Goal: Transaction & Acquisition: Purchase product/service

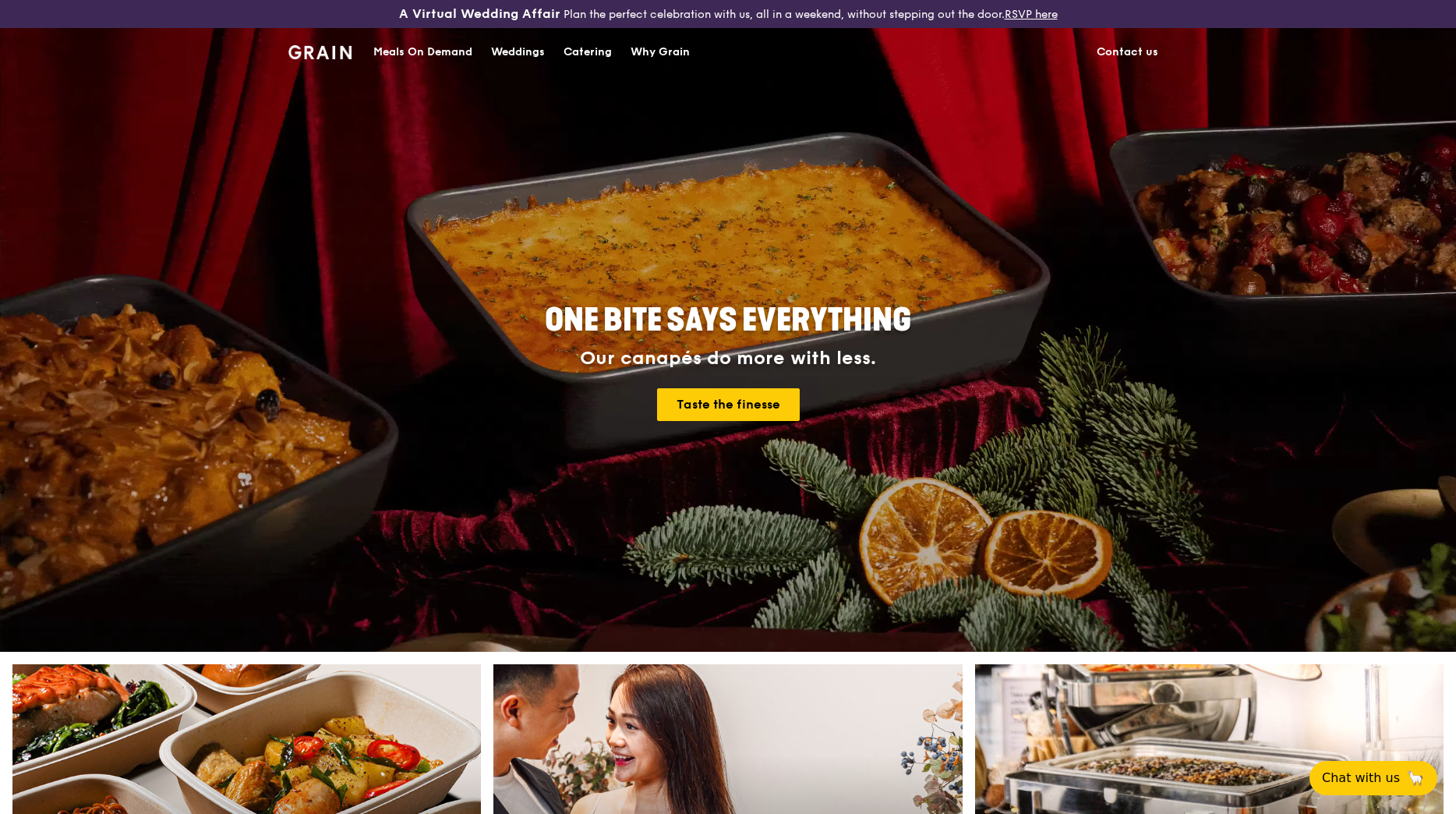
click at [435, 54] on div "Meals On Demand" at bounding box center [423, 53] width 99 height 47
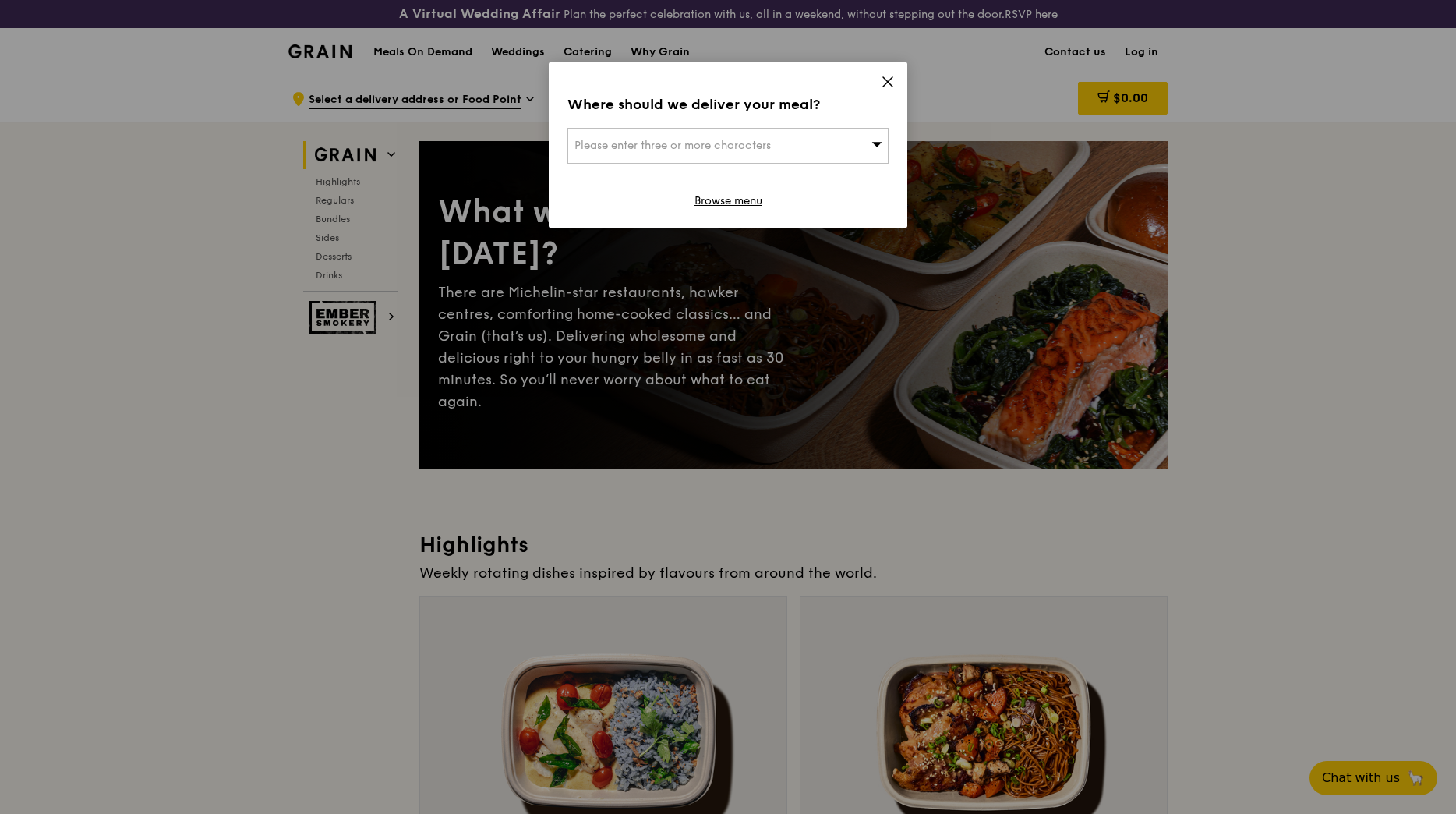
click at [632, 144] on span "Please enter three or more characters" at bounding box center [673, 145] width 196 height 13
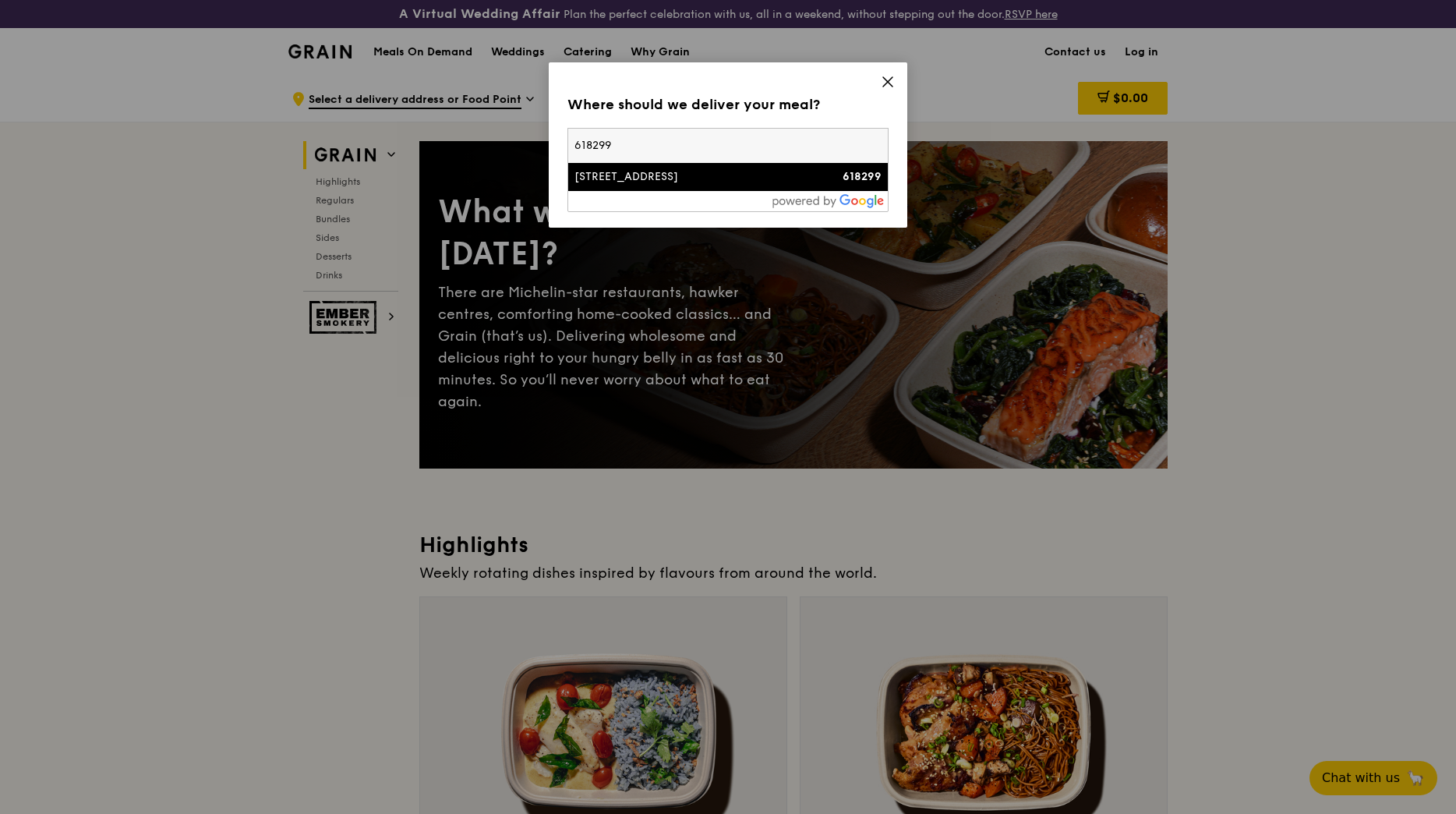
type input "618299"
click at [622, 179] on div "[STREET_ADDRESS]" at bounding box center [690, 177] width 231 height 15
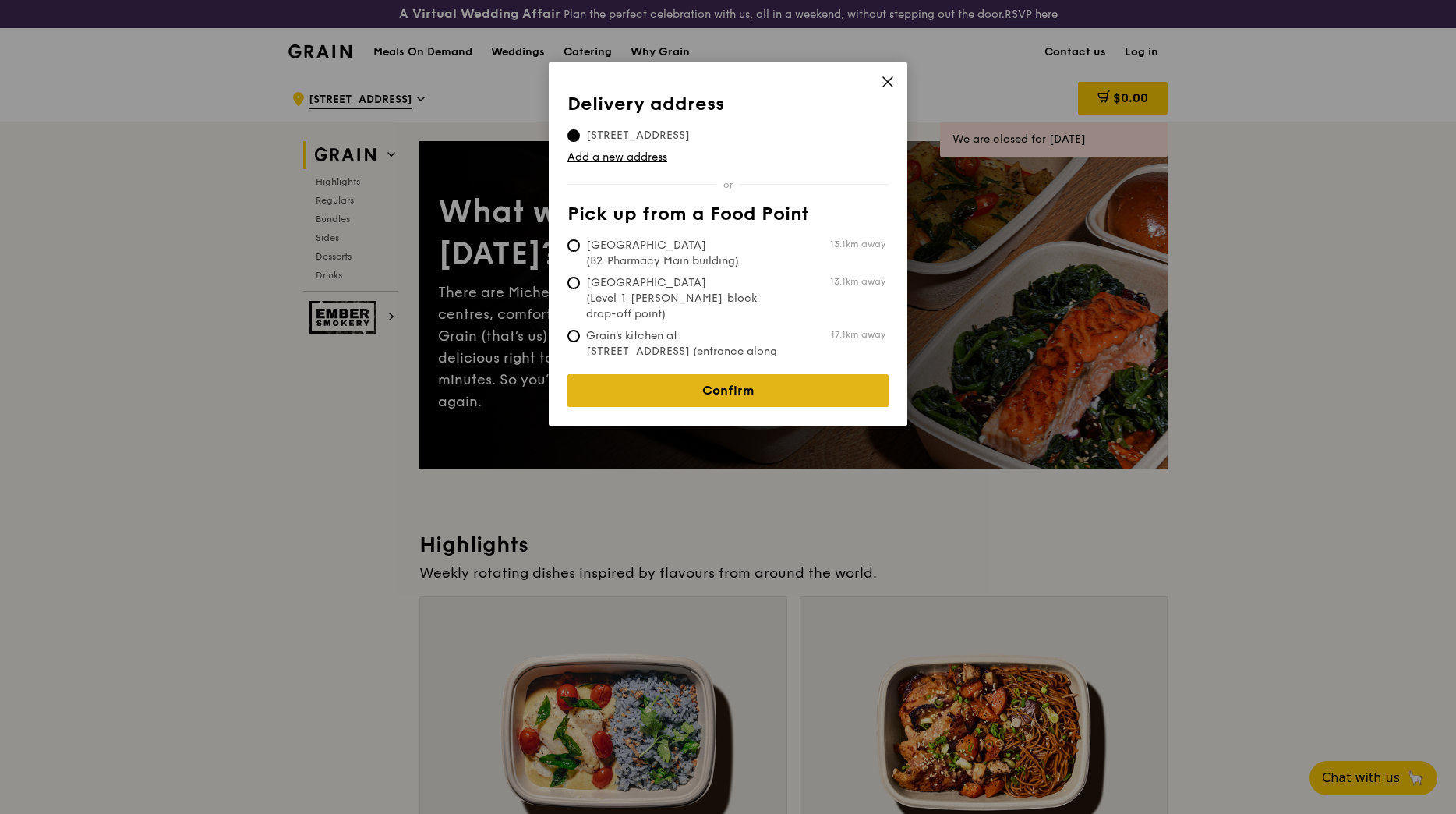
click at [734, 375] on link "Confirm" at bounding box center [728, 391] width 321 height 32
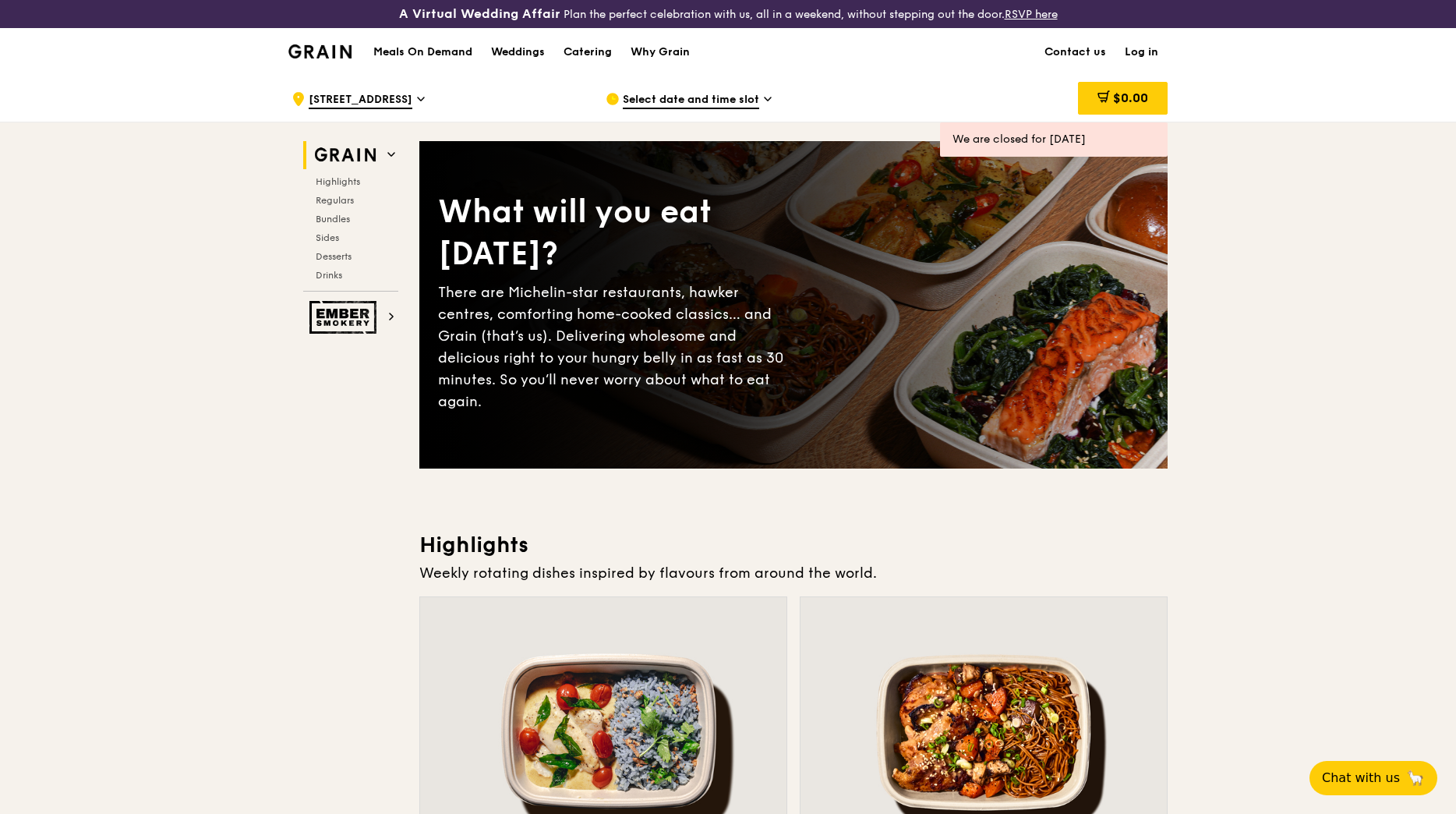
click at [681, 102] on span "Select date and time slot" at bounding box center [691, 100] width 136 height 17
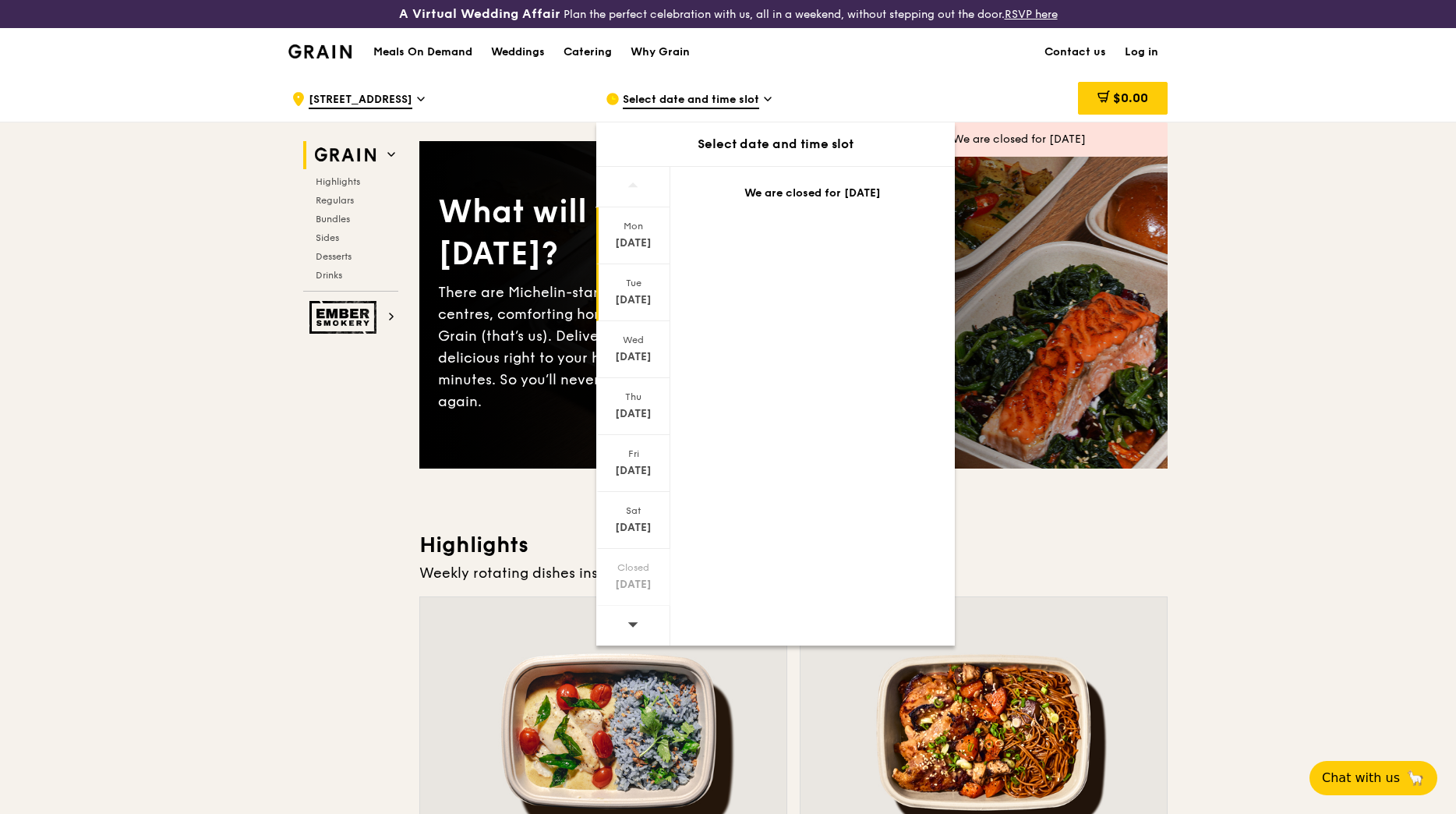
click at [631, 289] on div "Tue" at bounding box center [634, 282] width 70 height 12
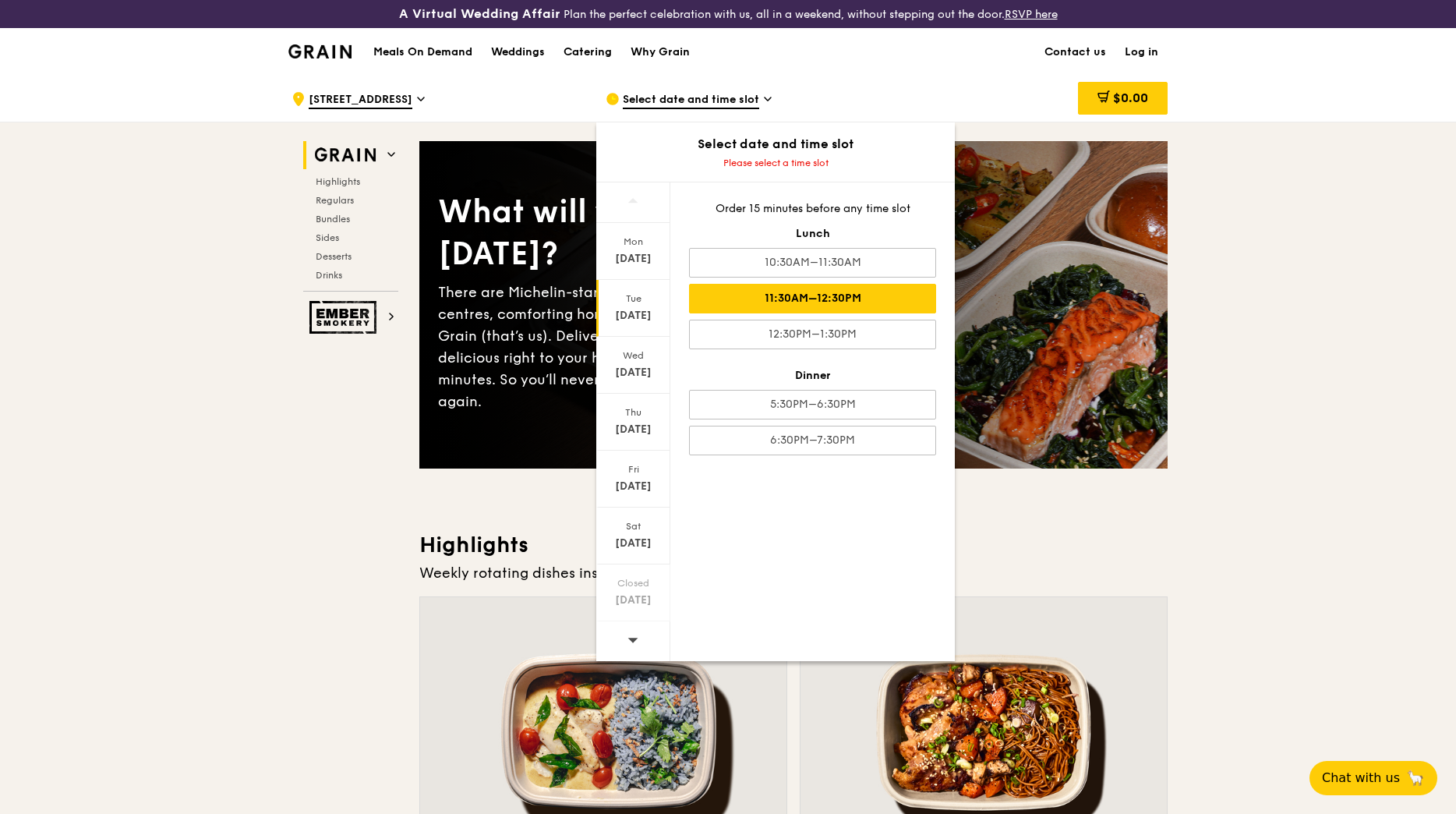
click at [825, 299] on div "11:30AM–12:30PM" at bounding box center [812, 298] width 247 height 30
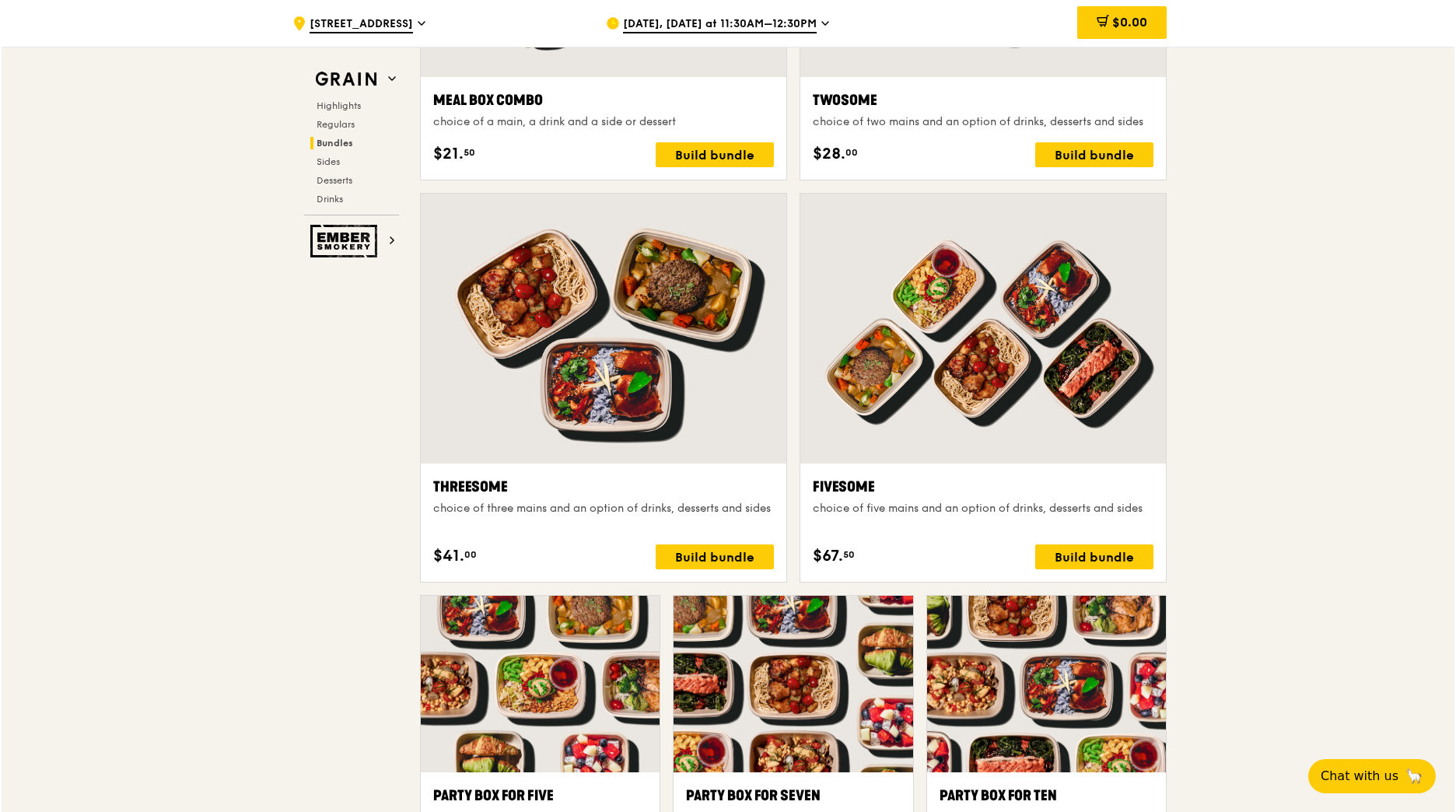
scroll to position [2566, 0]
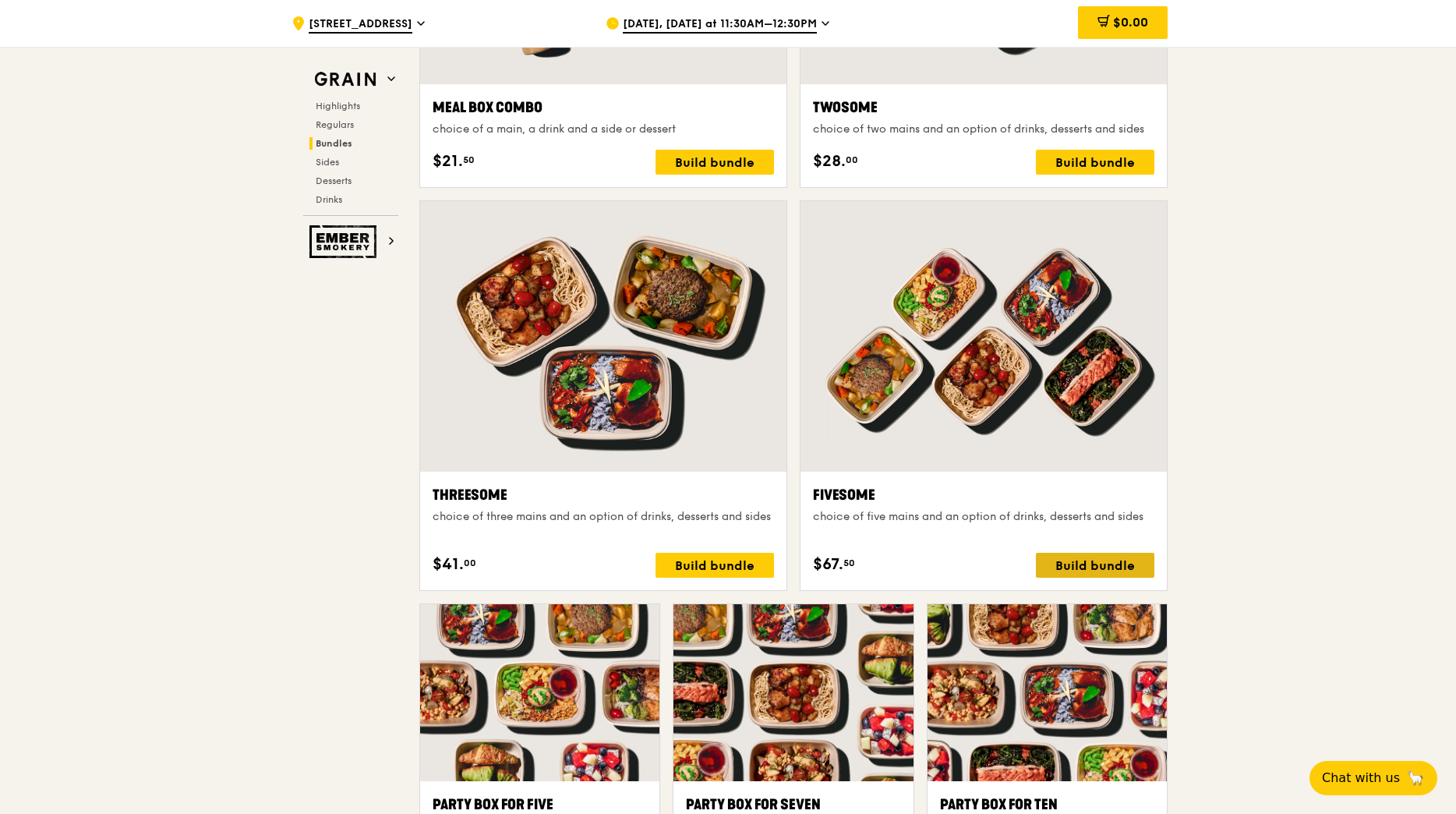
click at [1102, 563] on div "Build bundle" at bounding box center [1095, 565] width 118 height 25
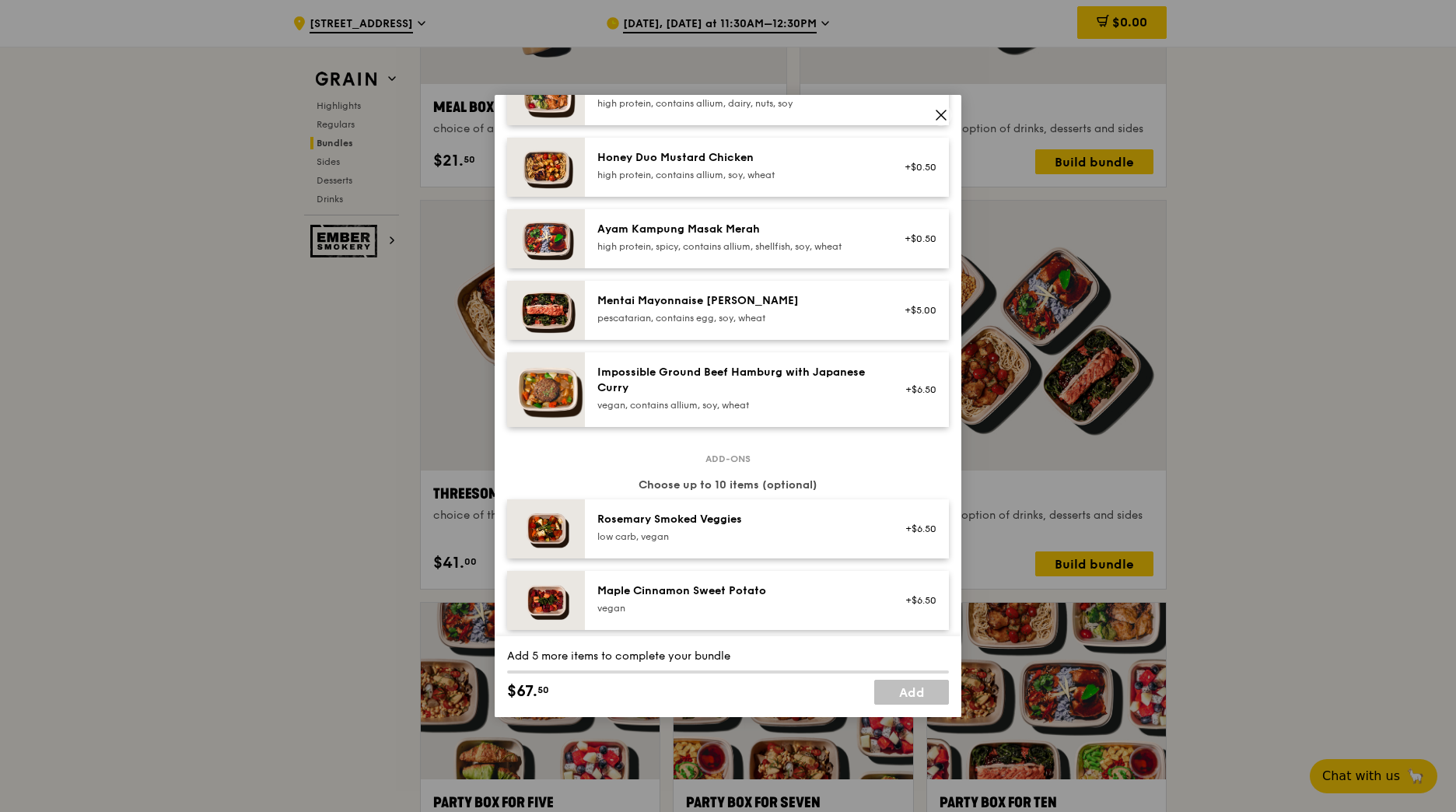
scroll to position [155, 0]
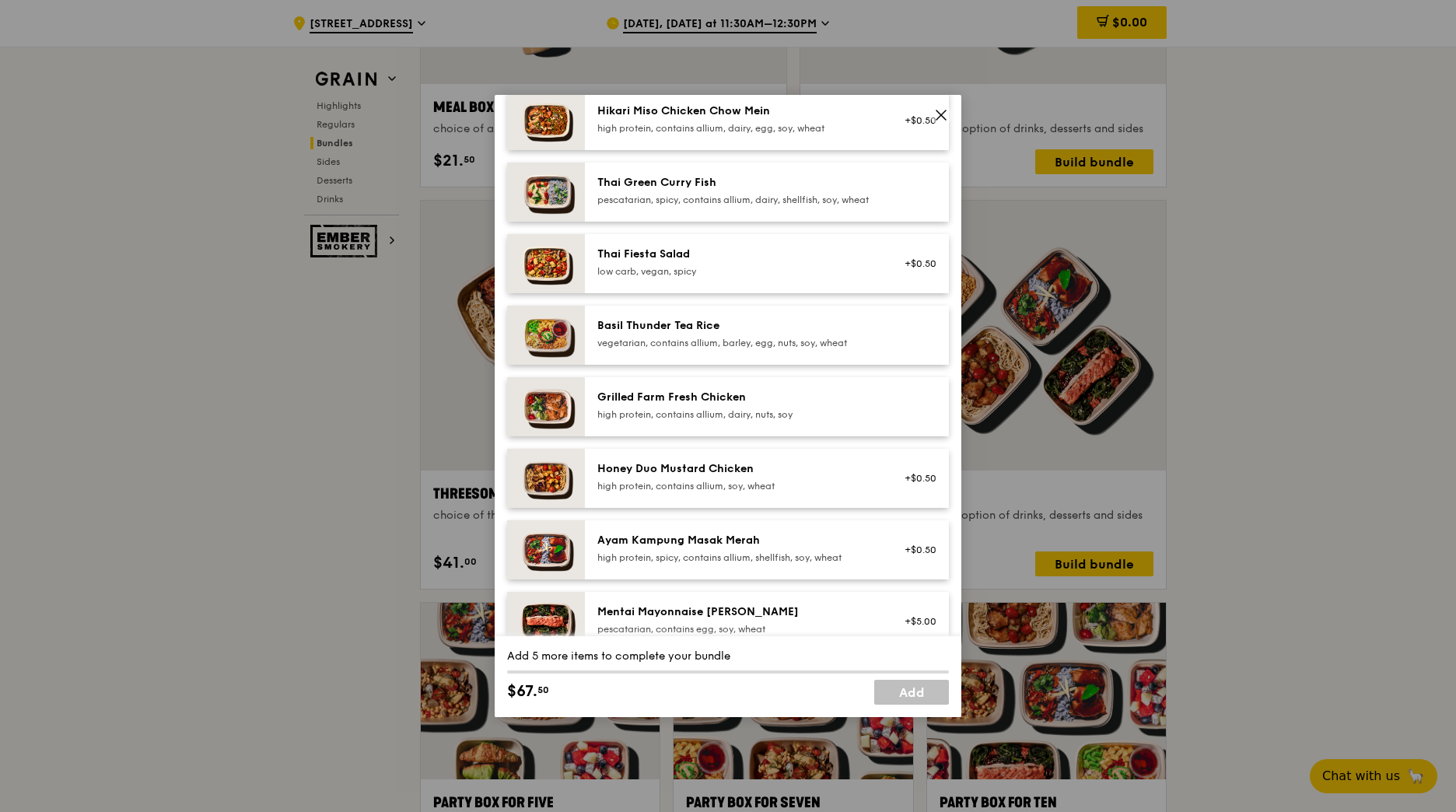
click at [806, 421] on div "high protein, contains allium, dairy, nuts, soy" at bounding box center [737, 414] width 279 height 12
click at [803, 421] on div "high protein, contains allium, dairy, nuts, soy" at bounding box center [737, 414] width 279 height 12
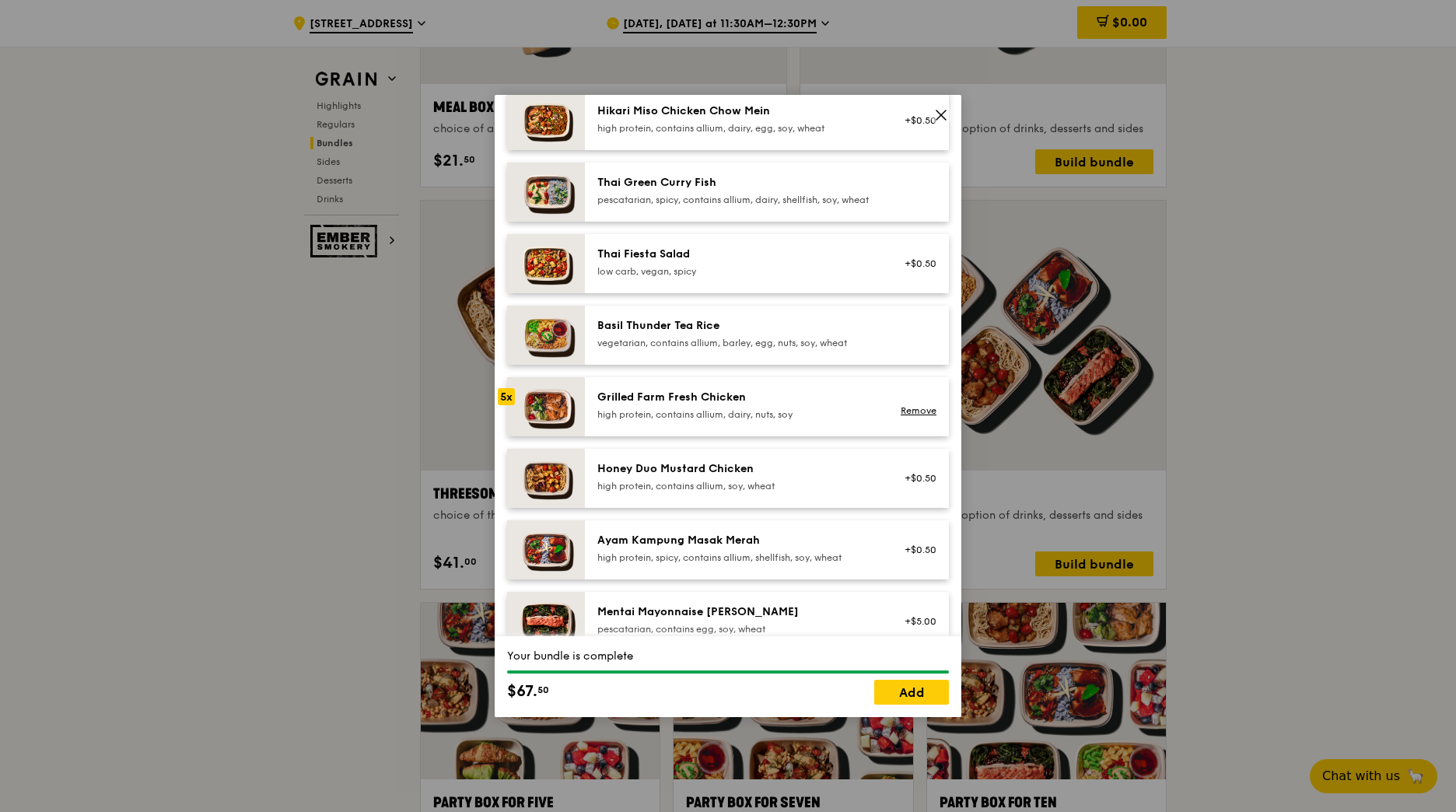
click at [803, 421] on div "high protein, contains allium, dairy, nuts, soy" at bounding box center [737, 414] width 279 height 12
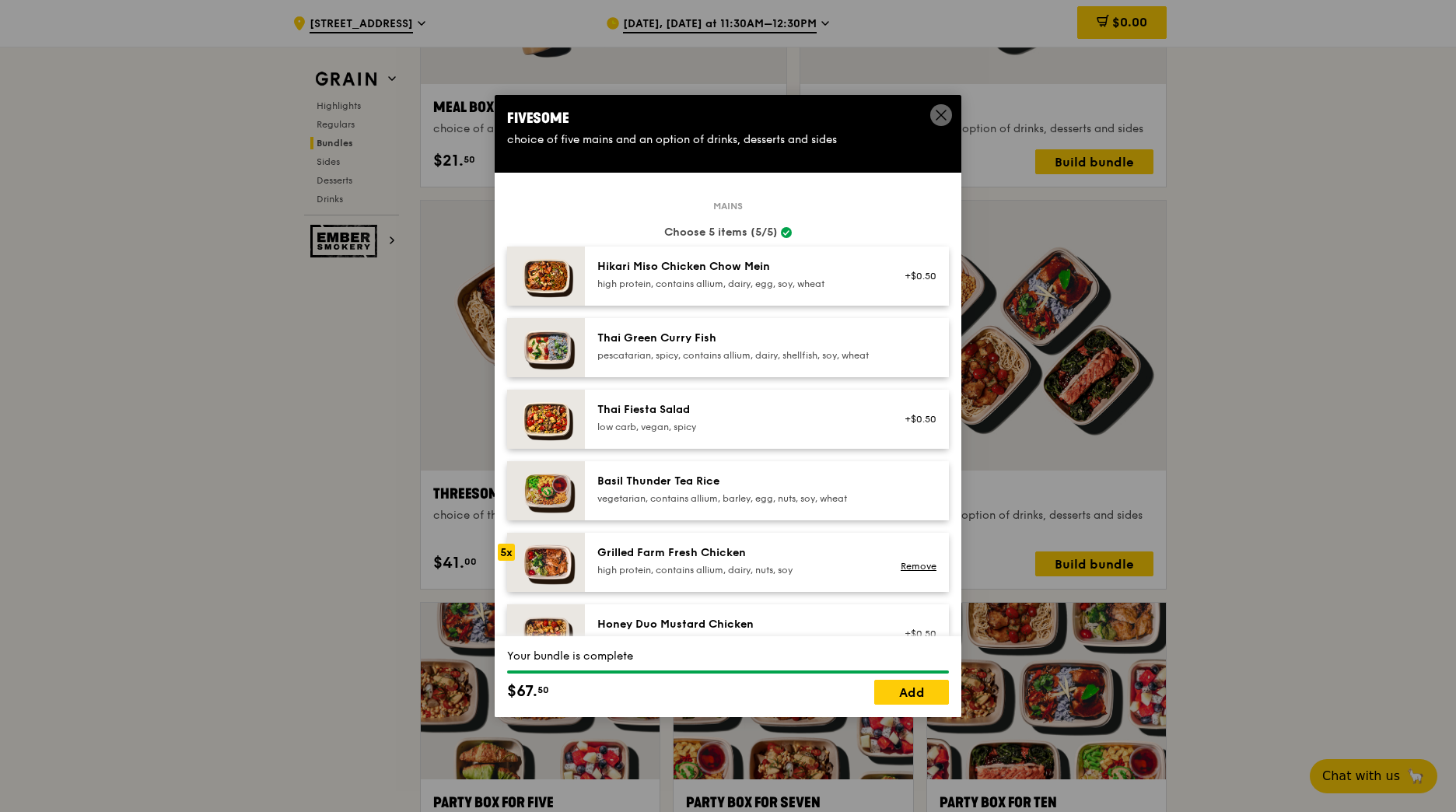
click at [945, 117] on icon at bounding box center [941, 115] width 14 height 14
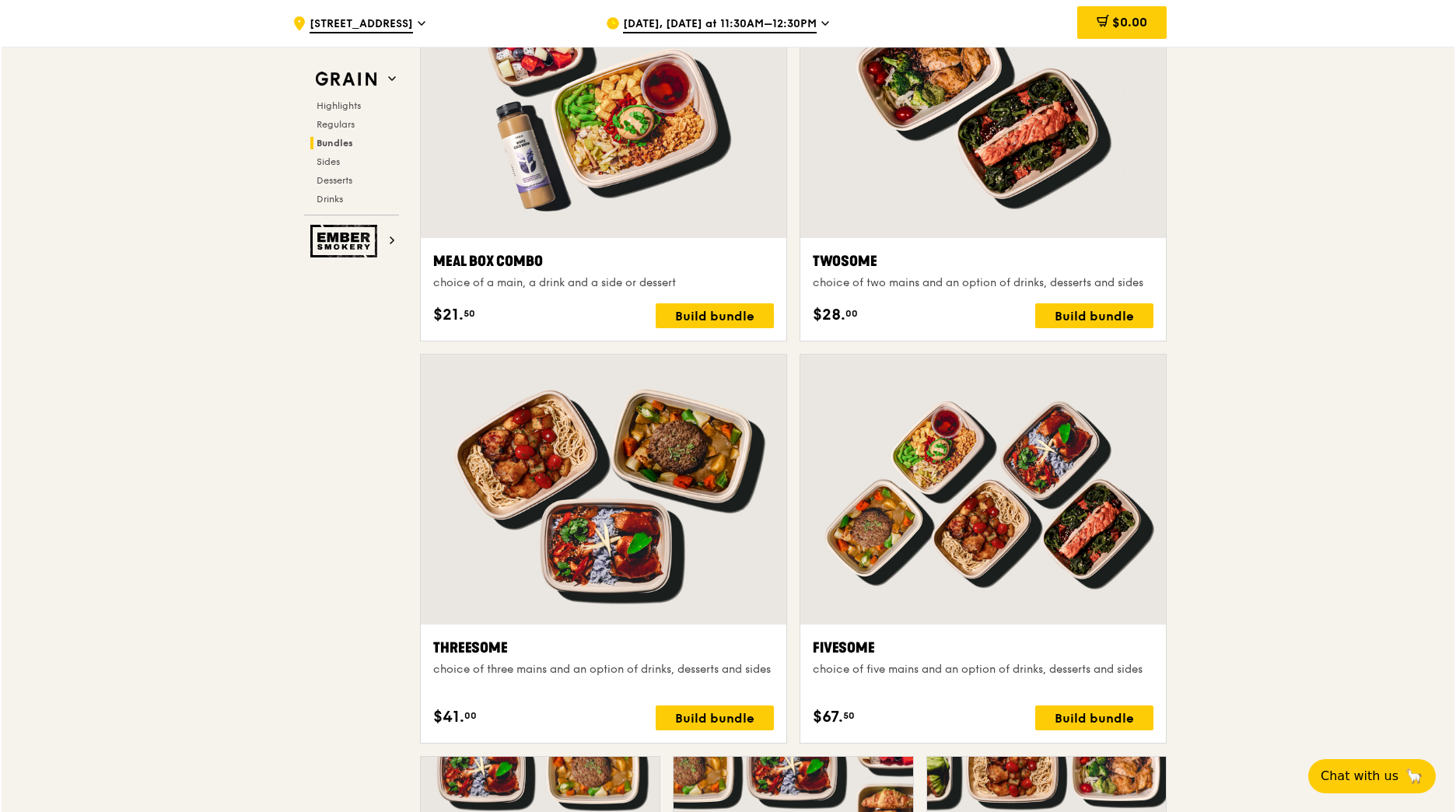
scroll to position [2411, 0]
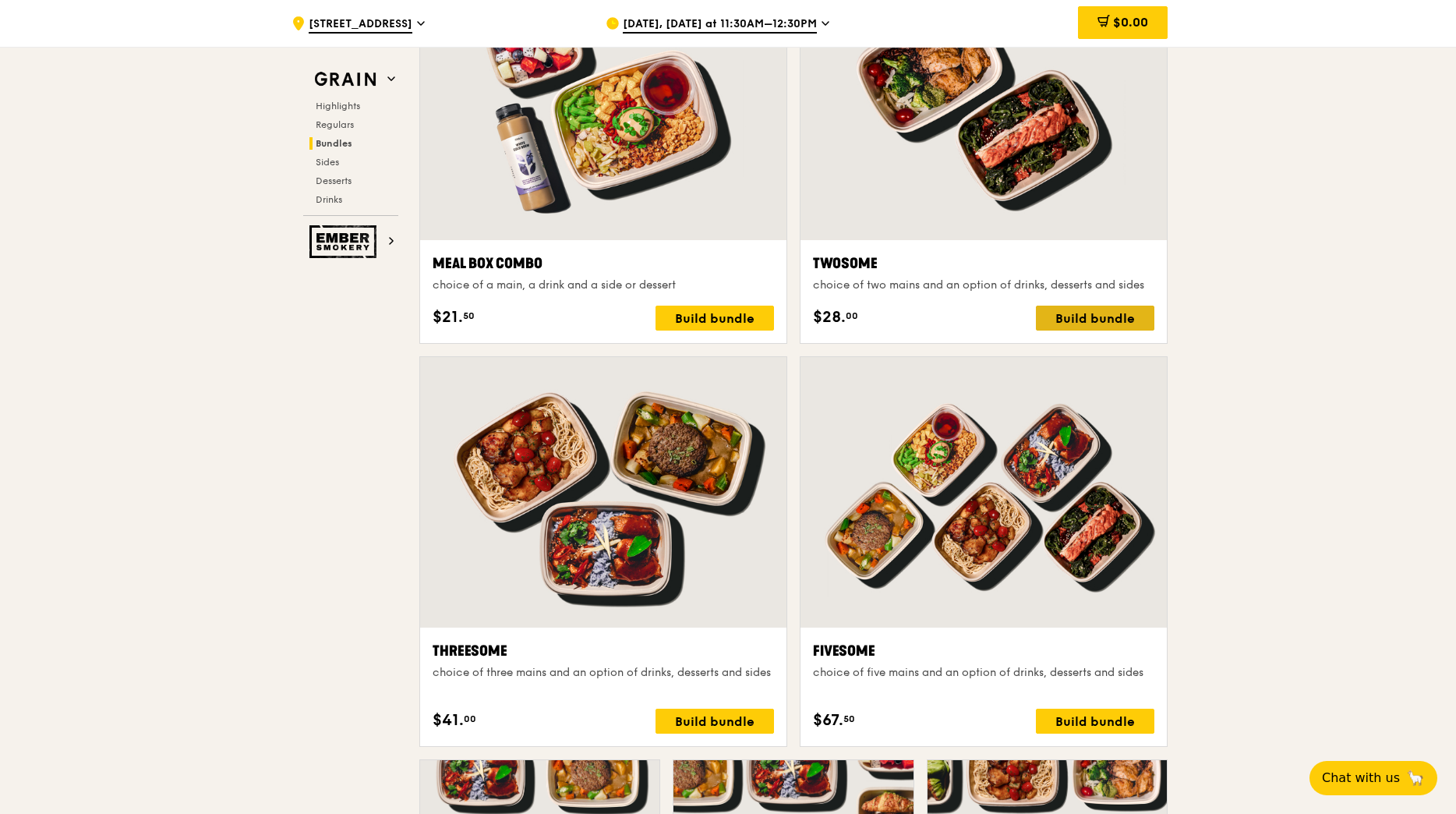
click at [1133, 319] on div "Build bundle" at bounding box center [1095, 318] width 118 height 25
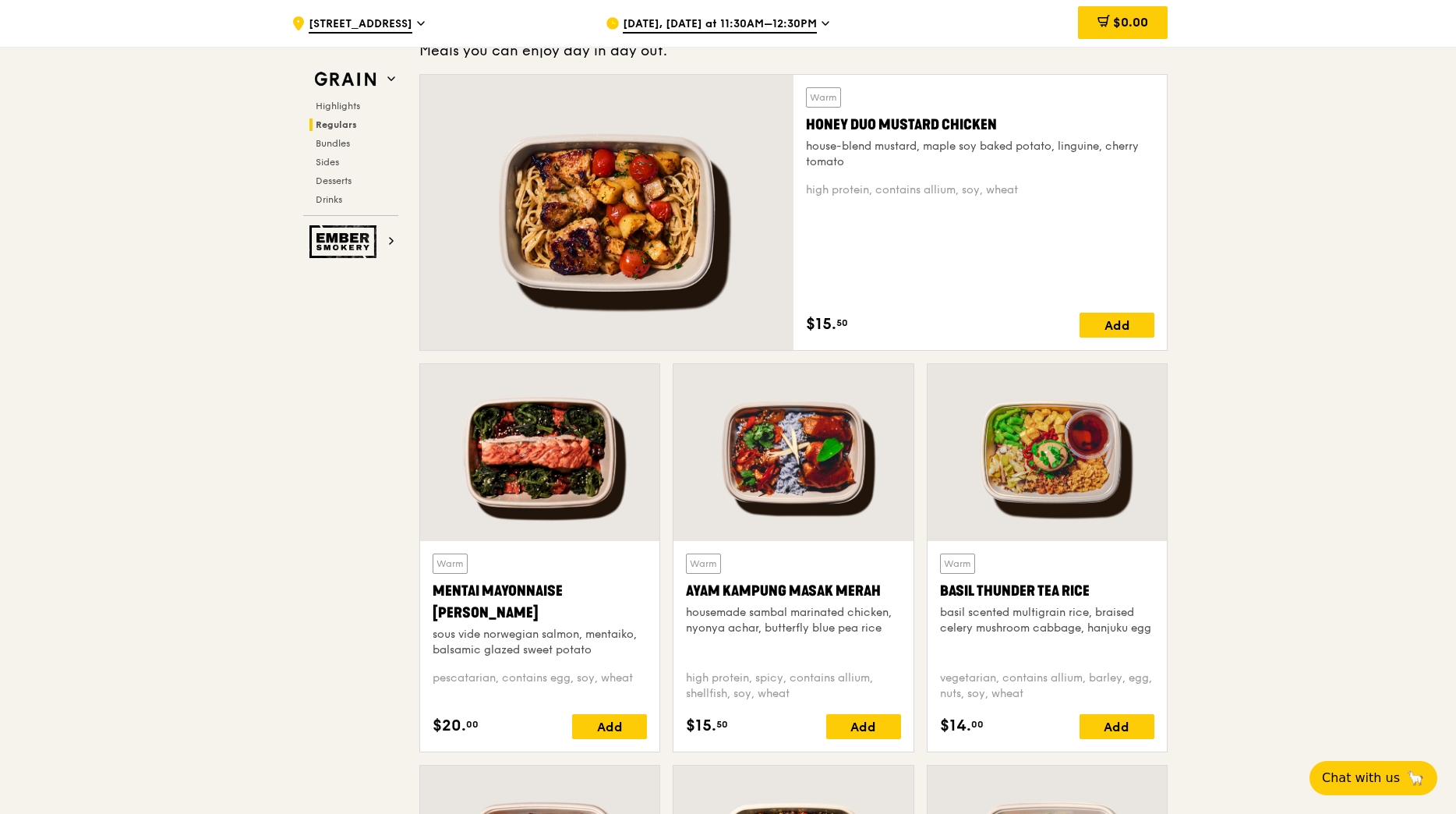
scroll to position [1013, 0]
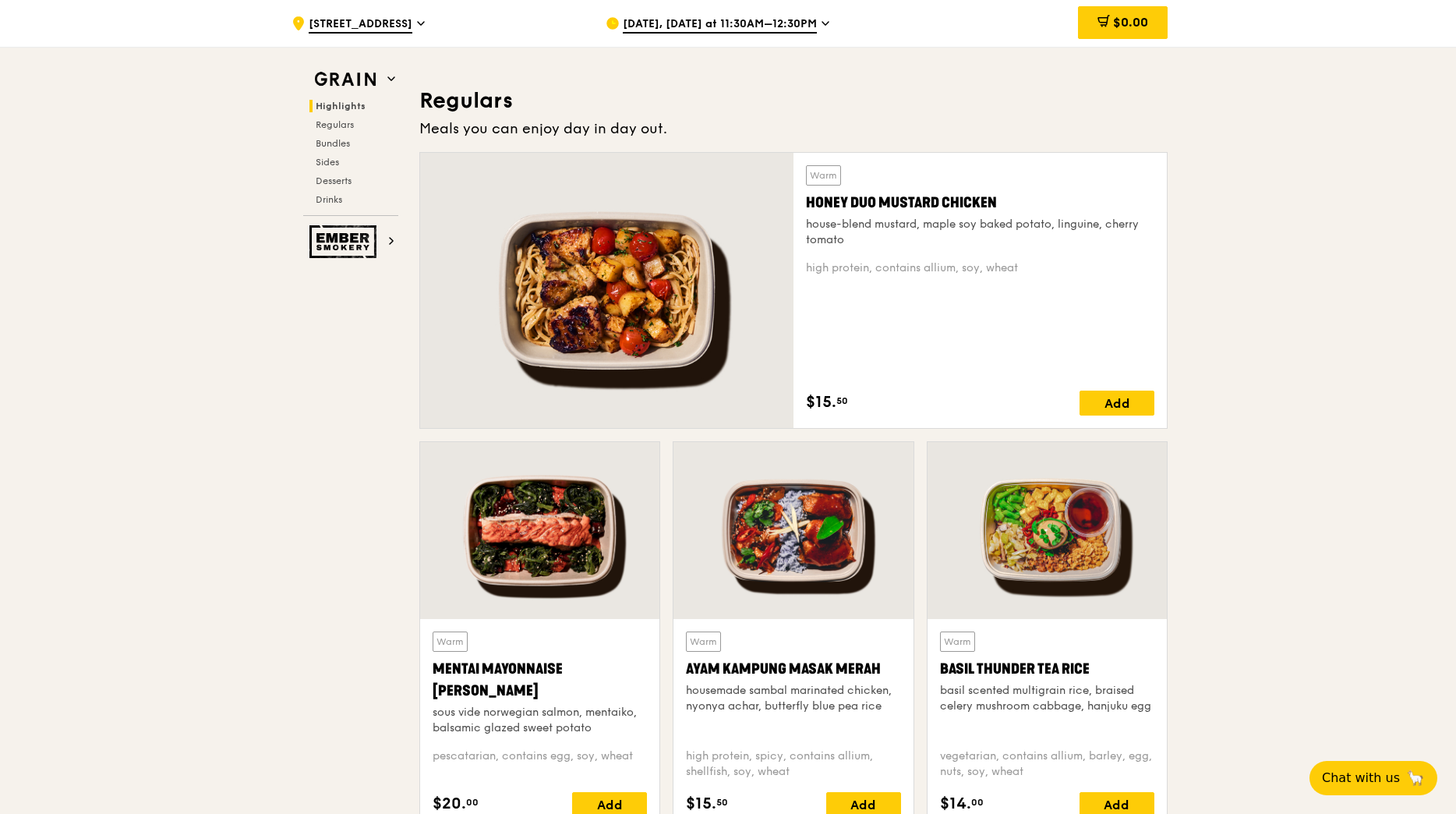
drag, startPoint x: 1420, startPoint y: 288, endPoint x: 1430, endPoint y: 245, distance: 44.1
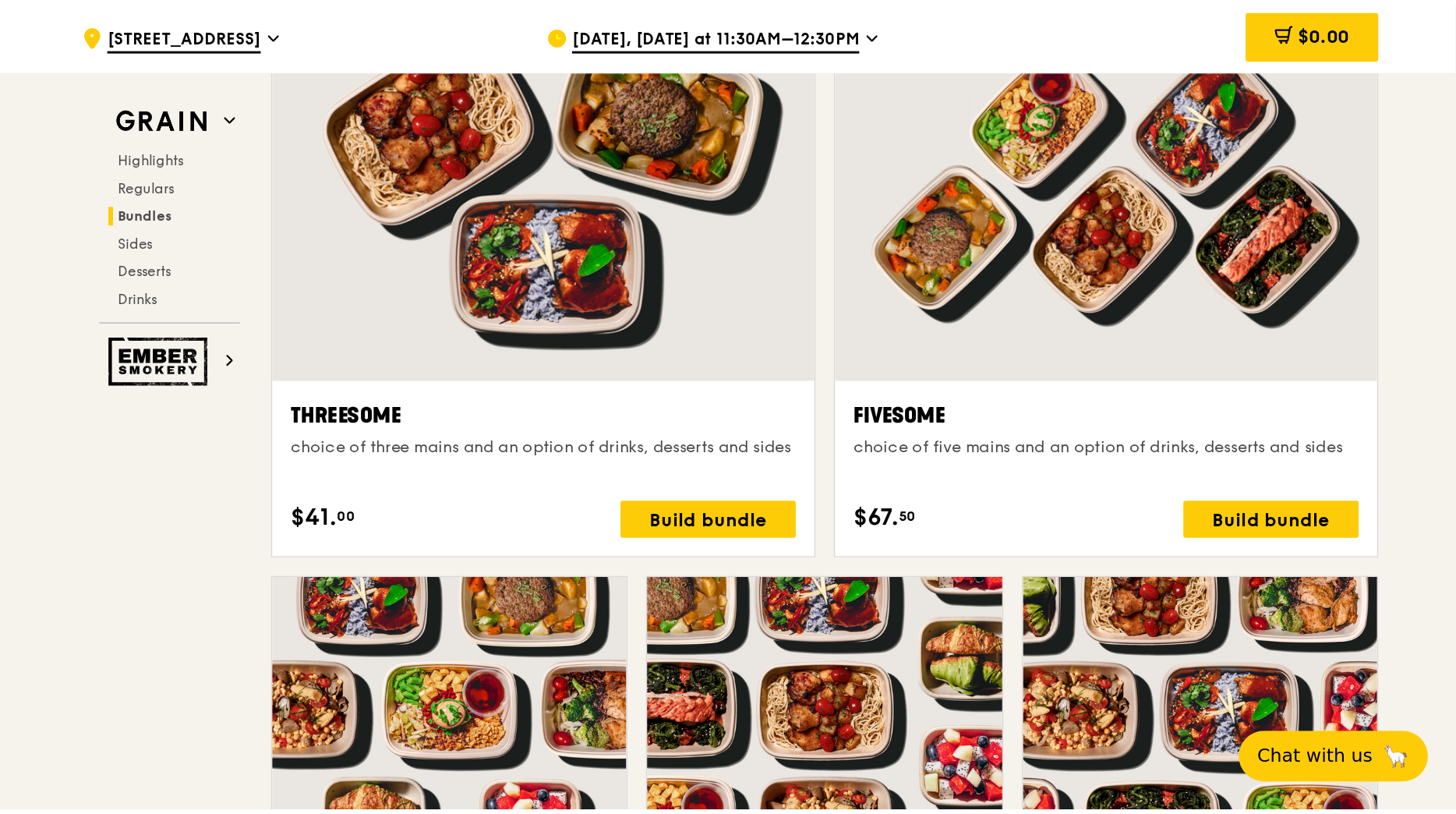
scroll to position [2803, 0]
